Goal: Check status: Check status

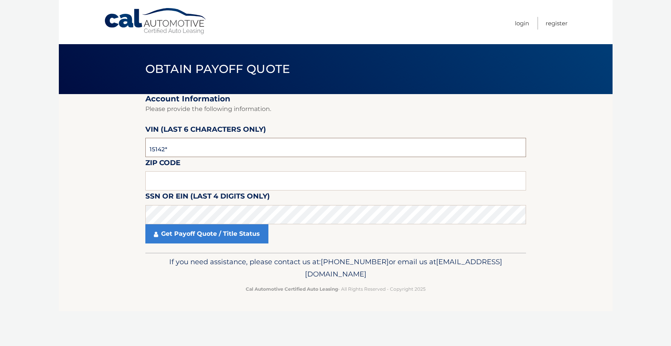
type input "151425"
type input "11746"
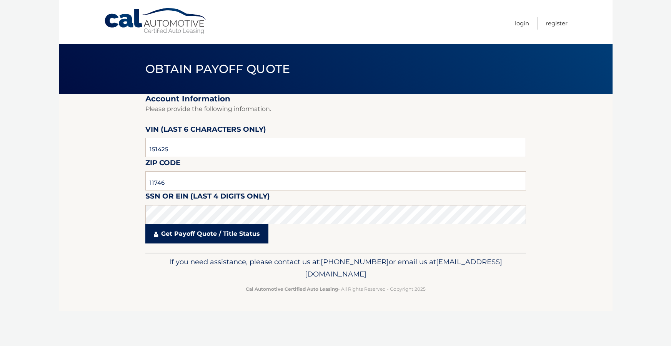
click at [190, 237] on link "Get Payoff Quote / Title Status" at bounding box center [206, 234] width 123 height 19
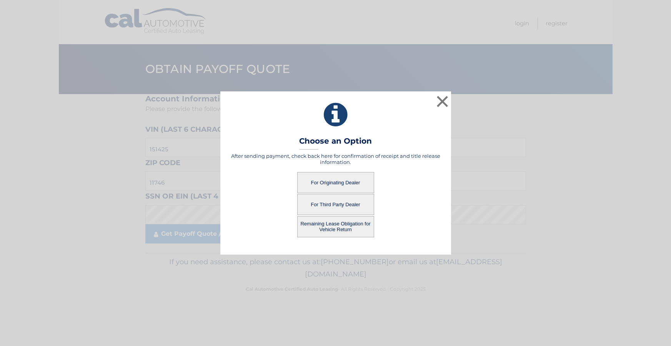
click at [337, 181] on button "For Originating Dealer" at bounding box center [335, 182] width 77 height 21
click at [331, 180] on button "For Originating Dealer" at bounding box center [335, 182] width 77 height 21
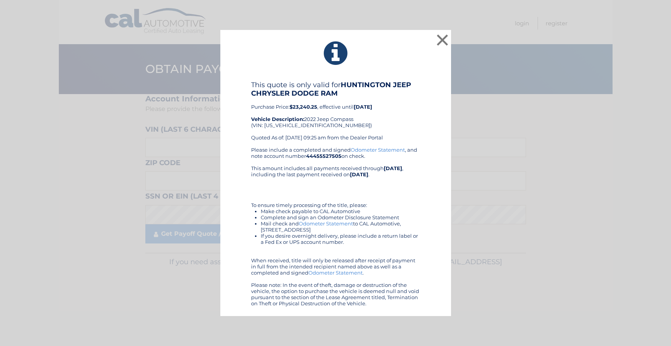
click at [442, 43] on button "×" at bounding box center [442, 39] width 15 height 15
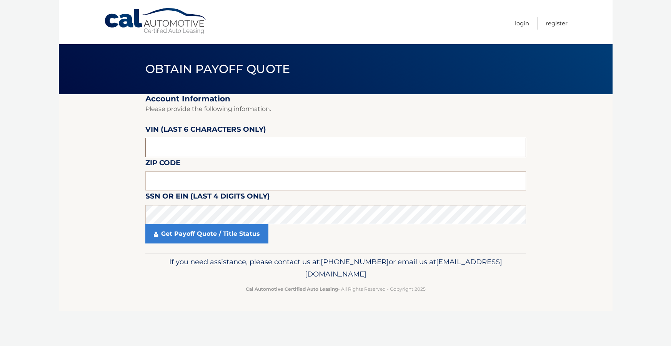
paste input "151425"
type input "151425"
type input "11746"
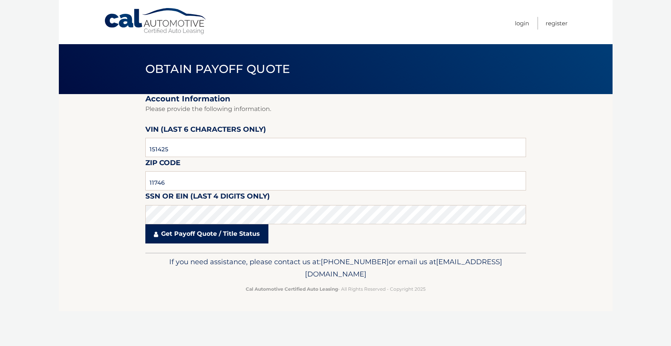
click at [182, 235] on link "Get Payoff Quote / Title Status" at bounding box center [206, 234] width 123 height 19
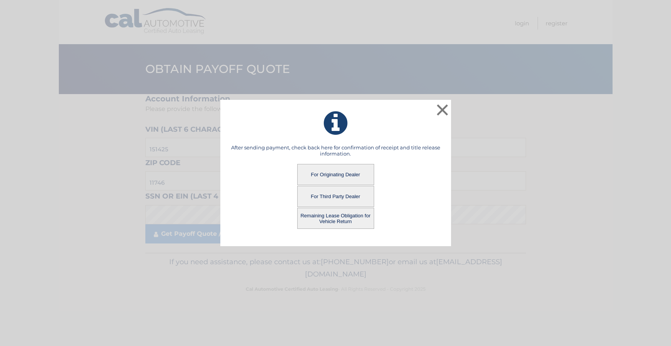
click at [325, 197] on button "For Third Party Dealer" at bounding box center [335, 196] width 77 height 21
click at [342, 198] on button "For Third Party Dealer" at bounding box center [335, 196] width 77 height 21
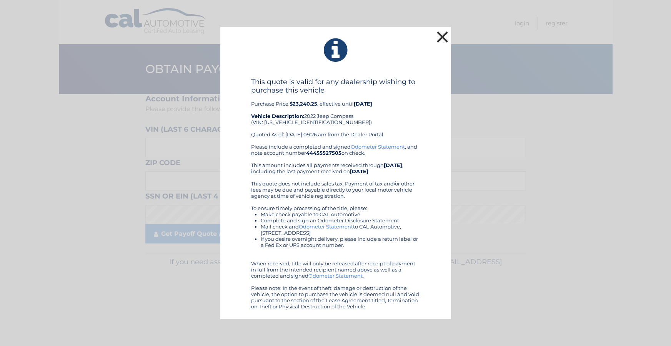
click at [442, 35] on button "×" at bounding box center [442, 36] width 15 height 15
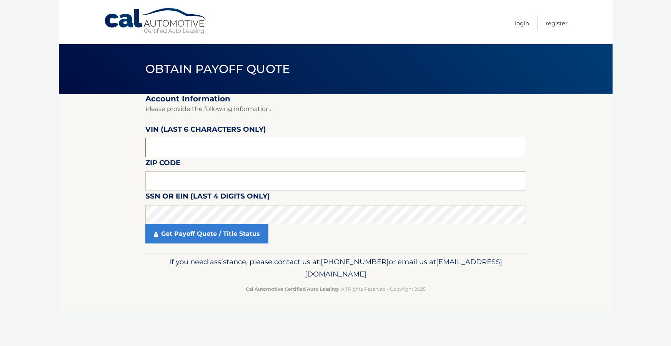
paste input "151425"
type input "151425"
drag, startPoint x: 184, startPoint y: 172, endPoint x: 184, endPoint y: 176, distance: 3.9
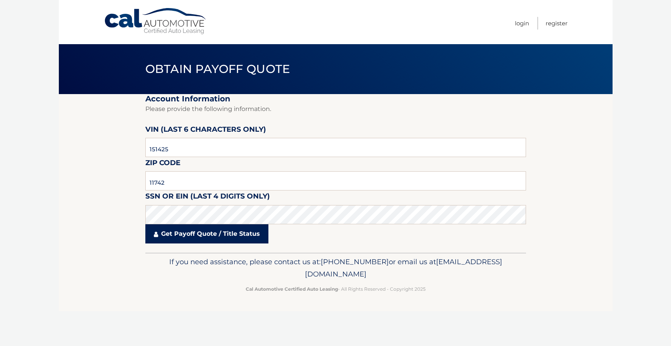
drag, startPoint x: 191, startPoint y: 233, endPoint x: 183, endPoint y: 235, distance: 7.6
click at [191, 233] on link "Get Payoff Quote / Title Status" at bounding box center [206, 234] width 123 height 19
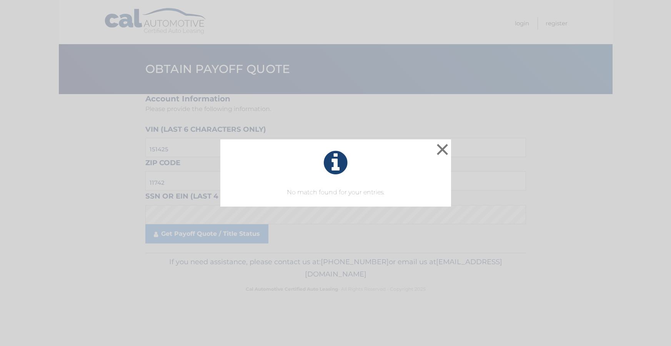
drag, startPoint x: 444, startPoint y: 150, endPoint x: 291, endPoint y: 157, distance: 152.4
click at [442, 150] on button "×" at bounding box center [442, 149] width 15 height 15
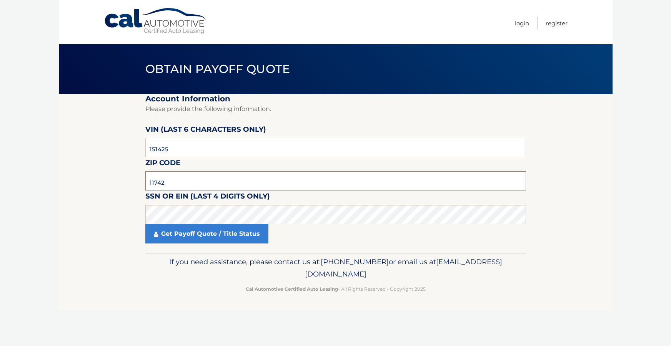
click at [211, 183] on input "11742" at bounding box center [335, 180] width 381 height 19
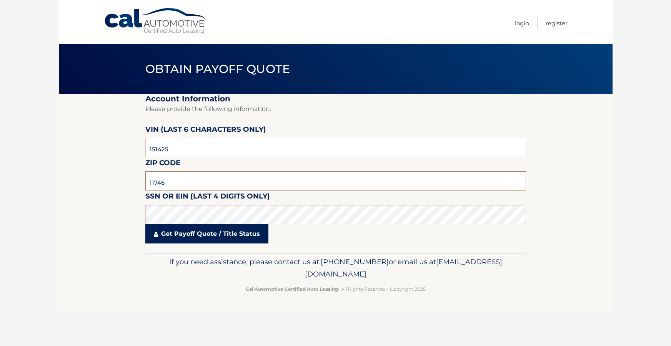
type input "11746"
click at [201, 235] on link "Get Payoff Quote / Title Status" at bounding box center [206, 234] width 123 height 19
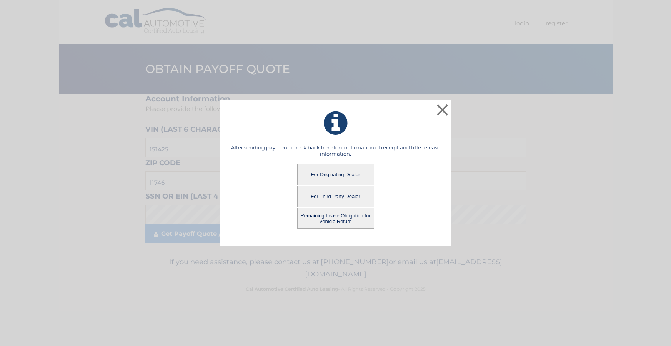
click at [314, 216] on button "Remaining Lease Obligation for Vehicle Return" at bounding box center [335, 218] width 77 height 21
click at [340, 221] on button "Remaining Lease Obligation for Vehicle Return" at bounding box center [335, 218] width 77 height 21
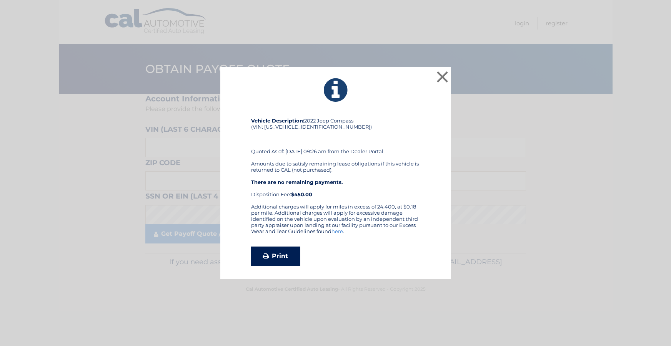
click at [281, 258] on link "Print" at bounding box center [275, 256] width 49 height 19
